Goal: Transaction & Acquisition: Purchase product/service

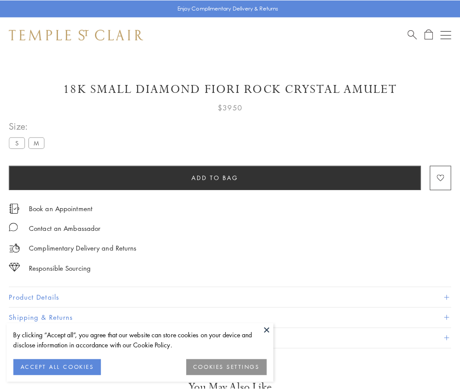
scroll to position [0, 0]
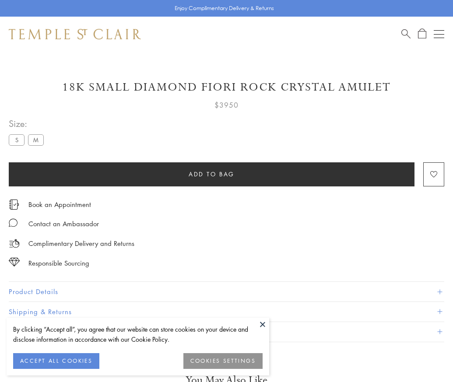
click at [211, 174] on span "Add to bag" at bounding box center [212, 174] width 46 height 10
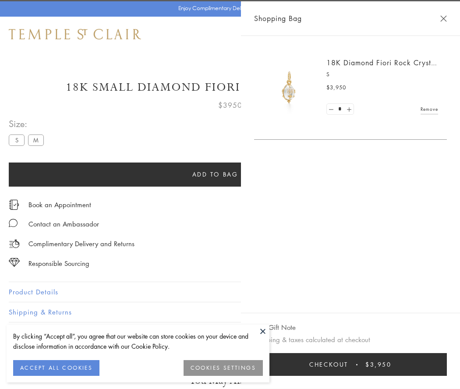
click at [348, 364] on span "Checkout" at bounding box center [328, 364] width 39 height 10
